Goal: Information Seeking & Learning: Compare options

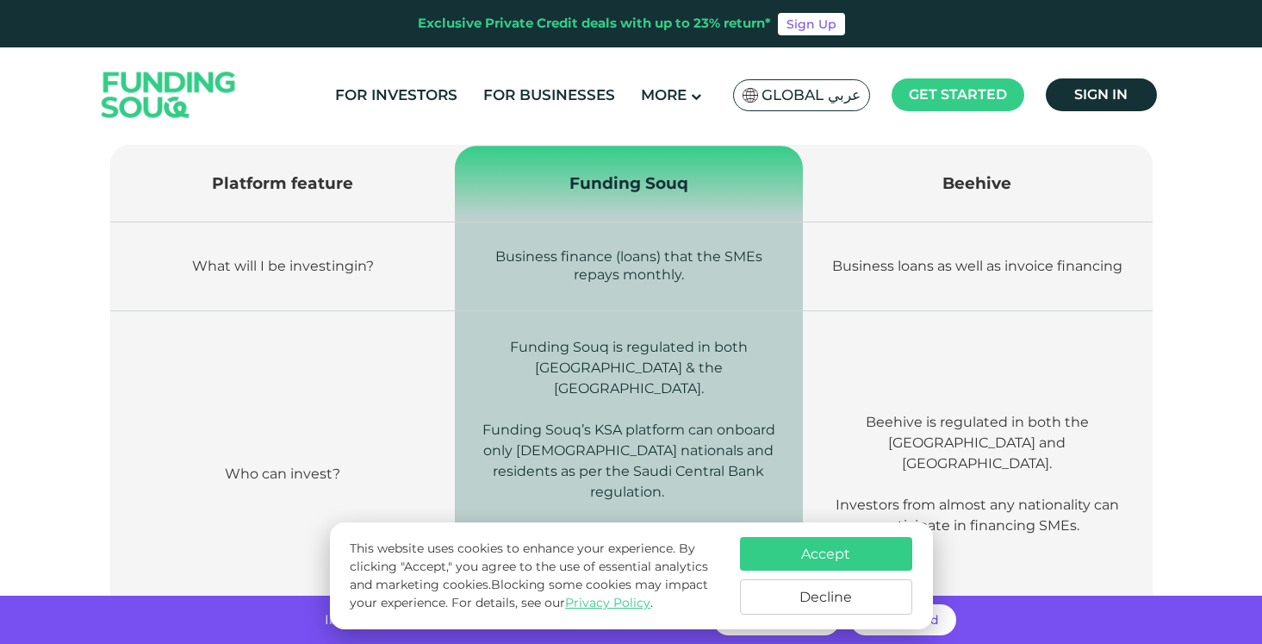
scroll to position [569, 0]
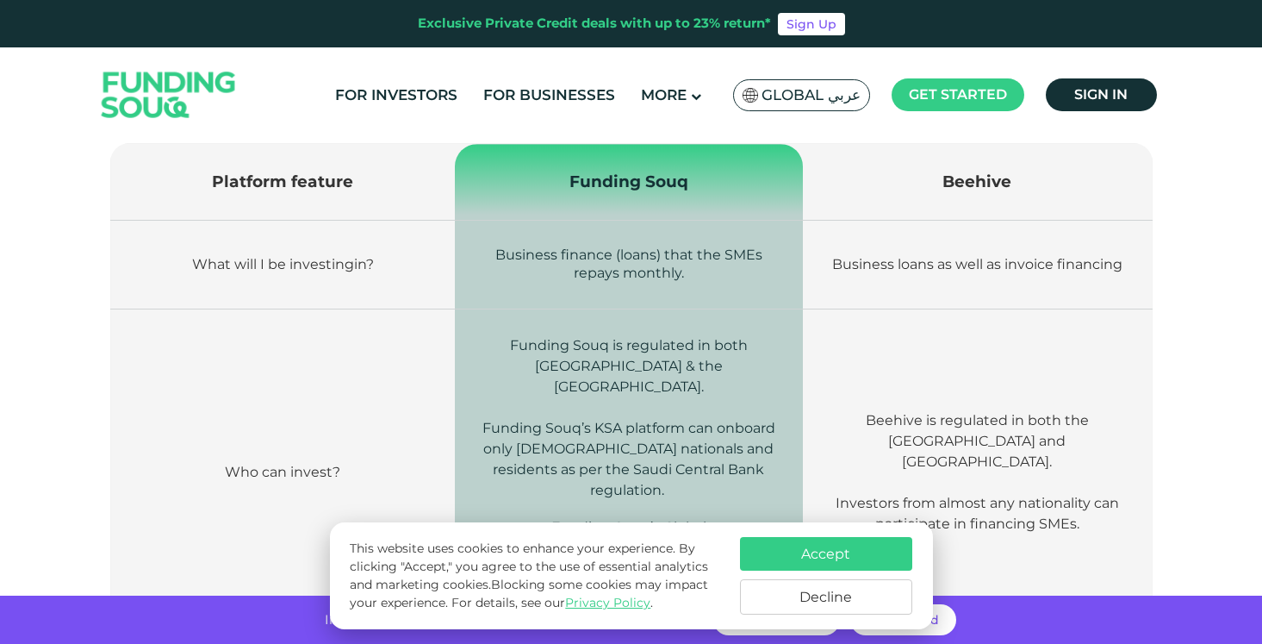
click at [808, 605] on button "Decline" at bounding box center [826, 596] width 172 height 35
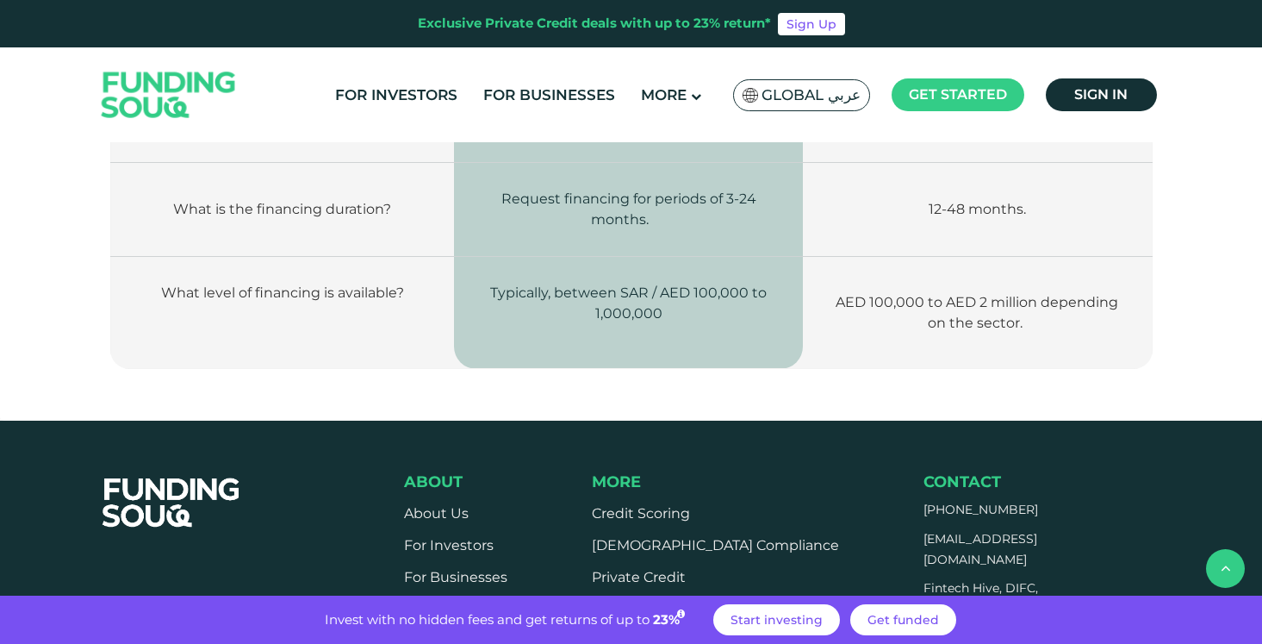
scroll to position [2690, 0]
